Goal: Task Accomplishment & Management: Use online tool/utility

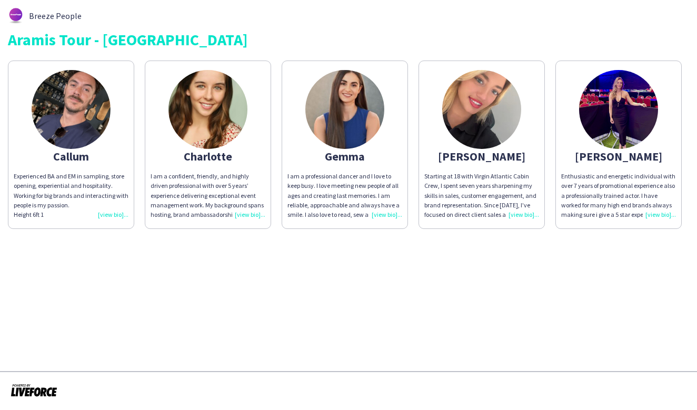
click at [660, 212] on div "Enthusiastic and energetic individual with over 7 years of promotional experien…" at bounding box center [618, 196] width 115 height 48
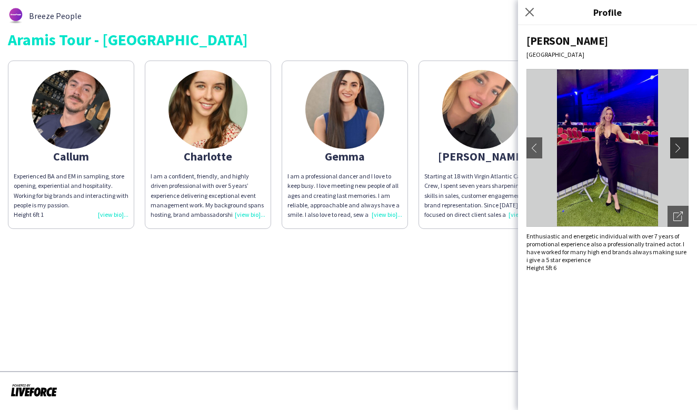
click at [679, 144] on app-icon "chevron-right" at bounding box center [680, 147] width 15 height 9
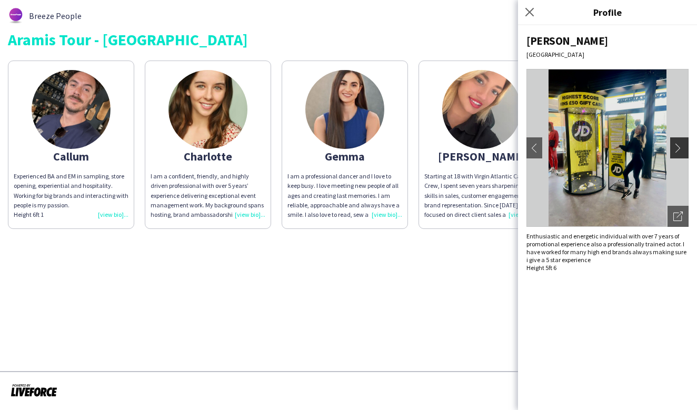
click at [679, 144] on app-icon "chevron-right" at bounding box center [680, 147] width 15 height 9
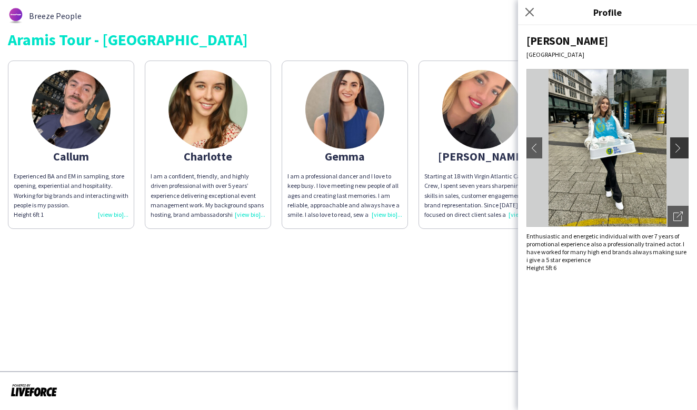
click at [679, 144] on app-icon "chevron-right" at bounding box center [680, 147] width 15 height 9
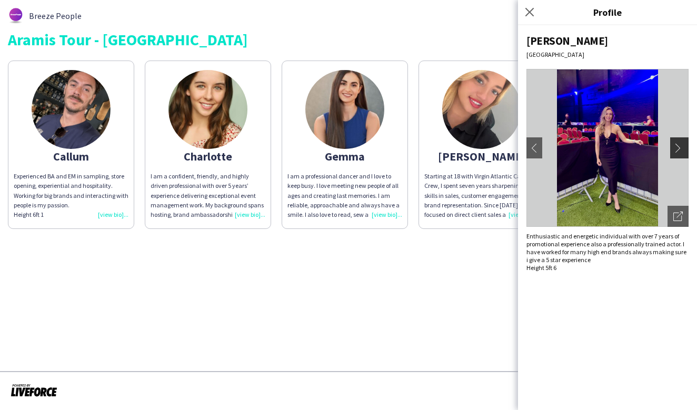
click at [679, 144] on app-icon "chevron-right" at bounding box center [680, 147] width 15 height 9
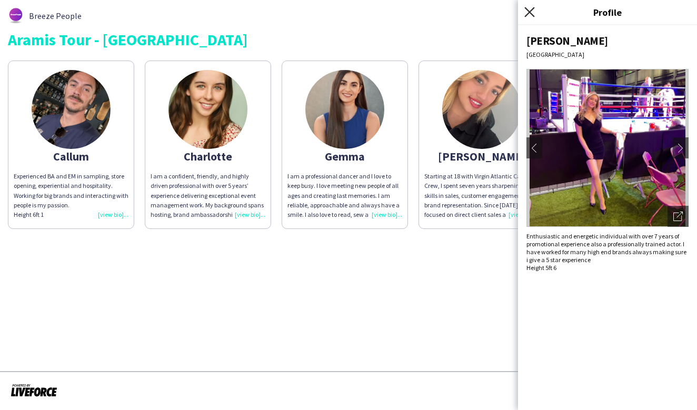
click at [529, 13] on icon at bounding box center [529, 12] width 10 height 10
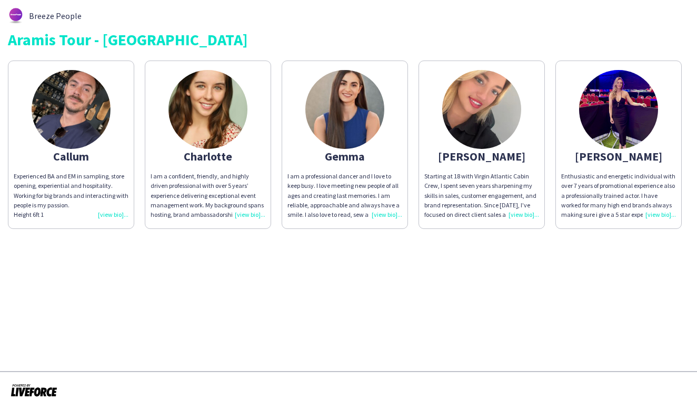
click at [249, 213] on div "I am a confident, friendly, and highly driven professional with over 5 years’ e…" at bounding box center [208, 196] width 115 height 48
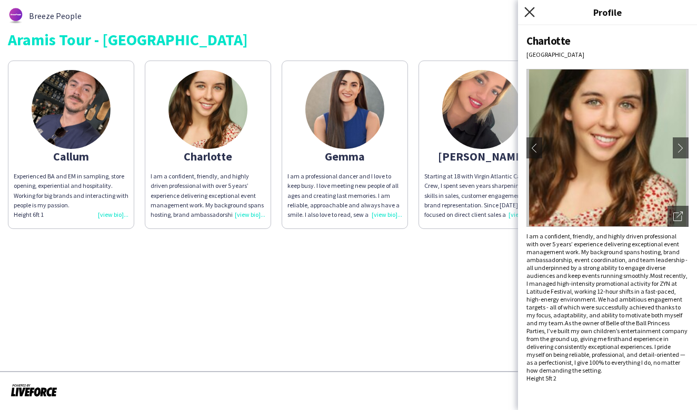
click at [531, 14] on icon "Close pop-in" at bounding box center [529, 12] width 10 height 10
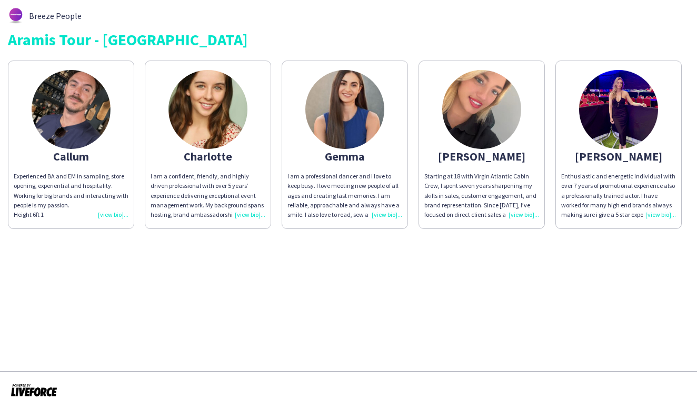
click at [245, 214] on div "I am a confident, friendly, and highly driven professional with over 5 years’ e…" at bounding box center [208, 196] width 115 height 48
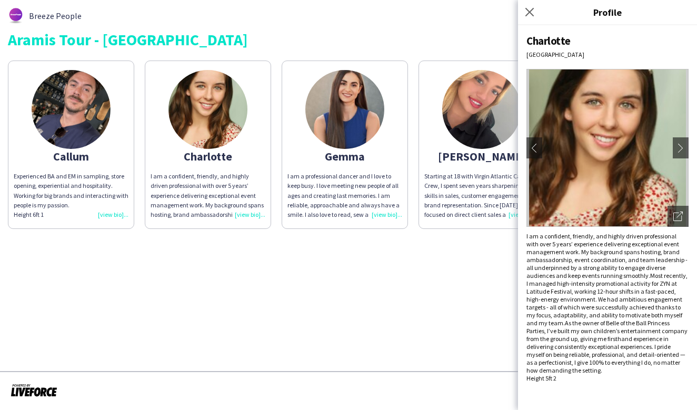
click at [248, 268] on app-share-pages "Breeze People Aramis Tour - CARDIFF Callum Experienced BA and EM in sampling, s…" at bounding box center [348, 205] width 697 height 410
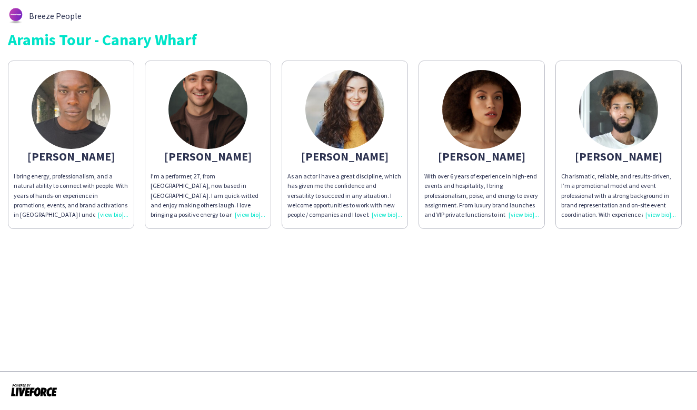
click at [521, 215] on div "With over 6 years of experience in high-end events and hospitality, I bring pro…" at bounding box center [481, 196] width 115 height 48
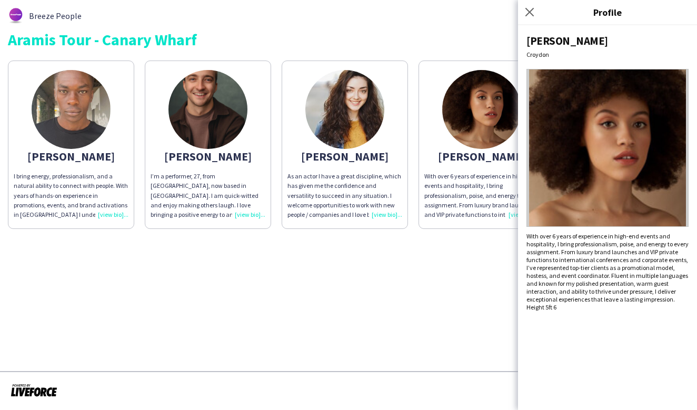
click at [408, 282] on app-share-pages "Breeze People Aramis Tour - Canary Wharf Chris I bring energy, professionalism,…" at bounding box center [348, 205] width 697 height 410
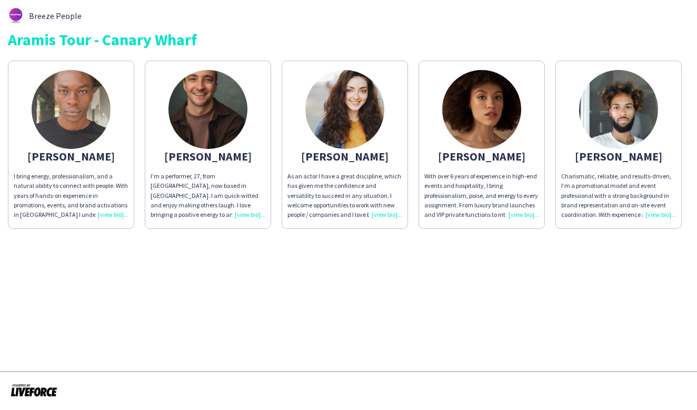
click at [384, 213] on div "As an actor I have a great discipline, which has given me the confidence and ve…" at bounding box center [344, 196] width 115 height 48
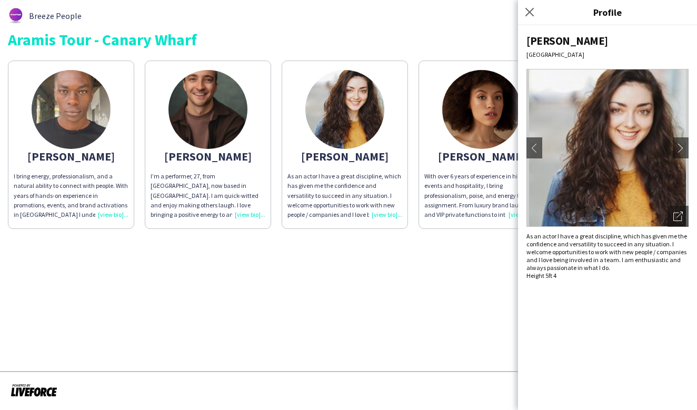
click at [467, 181] on div "With over 6 years of experience in high-end events and hospitality, I bring pro…" at bounding box center [481, 196] width 115 height 48
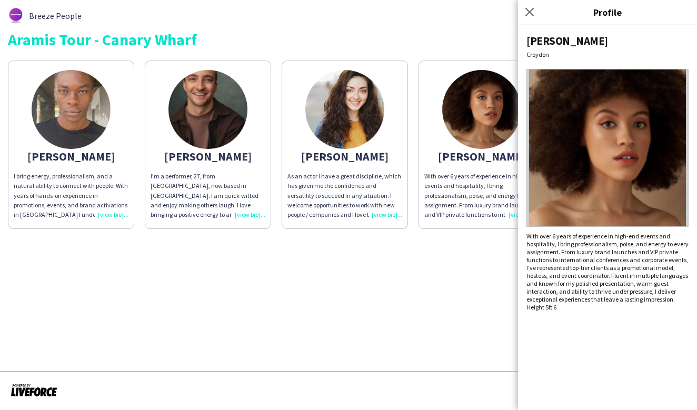
click at [312, 255] on app-share-pages "Breeze People Aramis Tour - Canary Wharf Chris I bring energy, professionalism,…" at bounding box center [348, 205] width 697 height 410
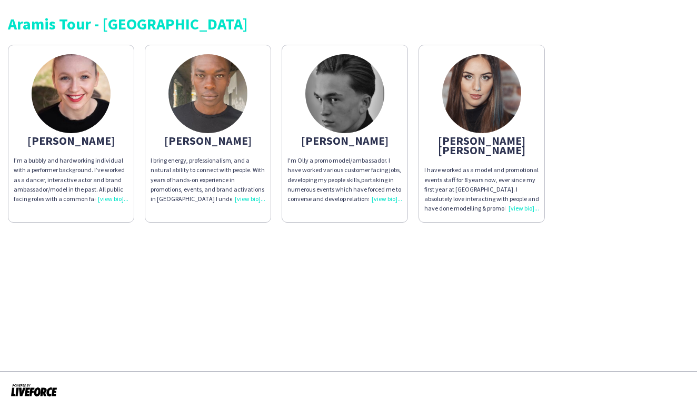
click at [388, 197] on div "I'm Olly a promo model/ambassador. I have worked various customer facing jobs, …" at bounding box center [344, 180] width 115 height 48
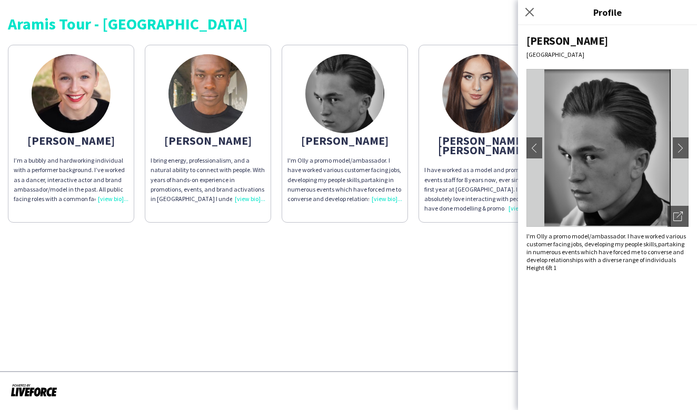
click at [356, 253] on app-share-pages "Aramis Tour - [PERSON_NAME] I’m a bubbly and hardworking individual with a perf…" at bounding box center [348, 205] width 697 height 410
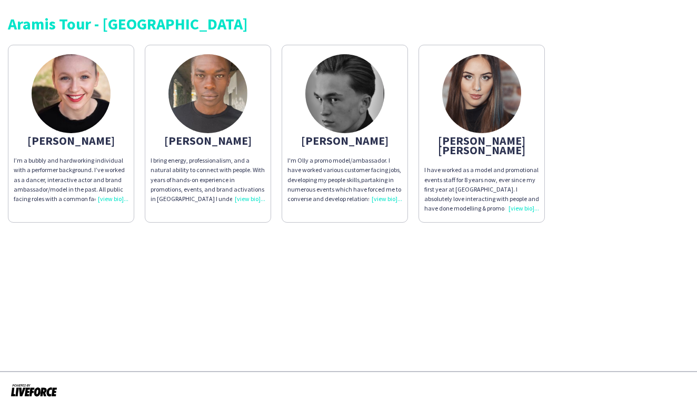
click at [112, 198] on div "I’m a bubbly and hardworking individual with a performer background. I’ve worke…" at bounding box center [71, 180] width 115 height 48
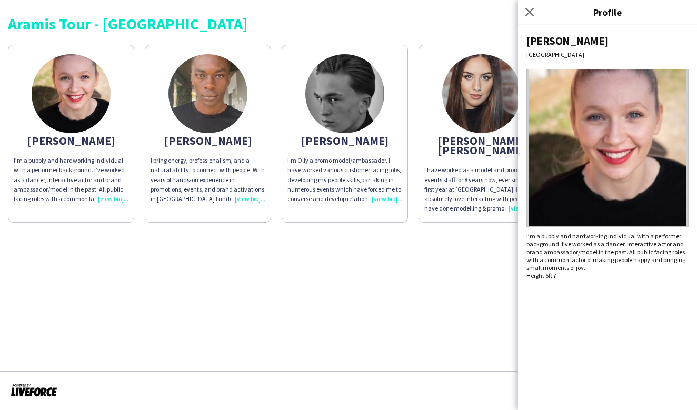
click at [105, 252] on app-share-pages "Aramis Tour - LEICESTER Annabelle I’m a bubbly and hardworking individual with …" at bounding box center [348, 205] width 697 height 410
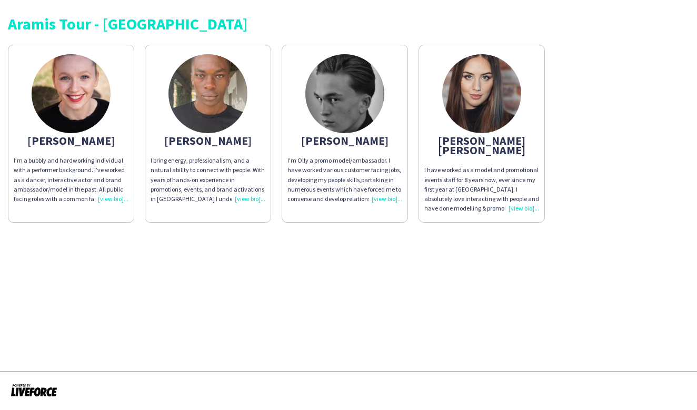
click at [385, 198] on div "I'm Olly a promo model/ambassador. I have worked various customer facing jobs, …" at bounding box center [344, 180] width 115 height 48
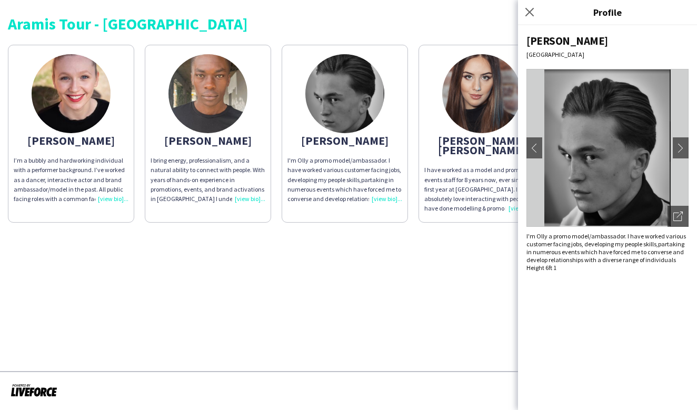
click at [434, 287] on app-share-pages "Aramis Tour - LEICESTER Annabelle I’m a bubbly and hardworking individual with …" at bounding box center [348, 205] width 697 height 410
